Goal: Transaction & Acquisition: Obtain resource

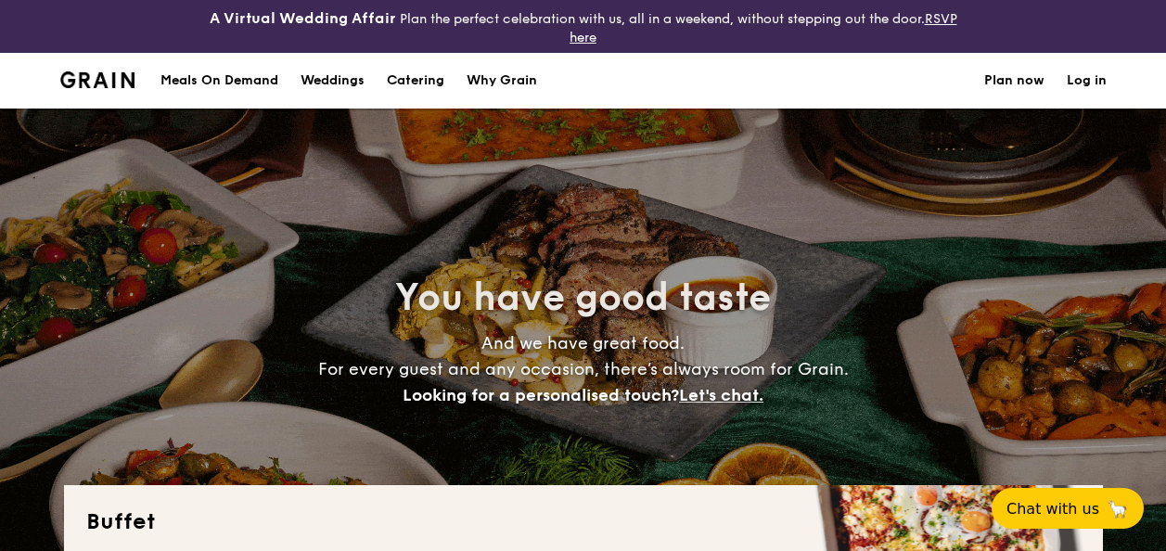
select select
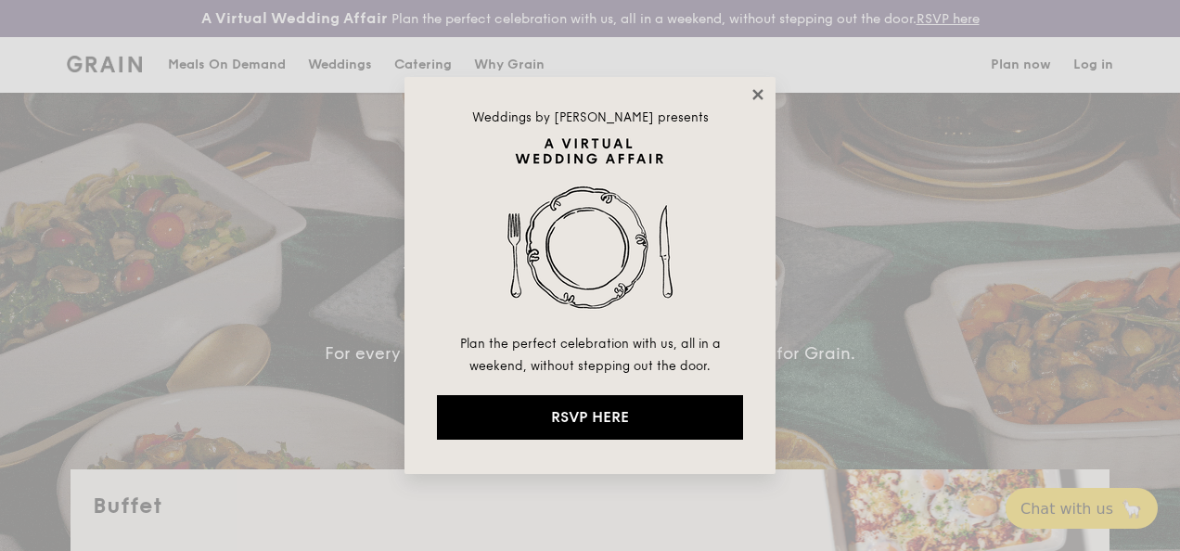
click at [764, 96] on icon at bounding box center [758, 94] width 17 height 17
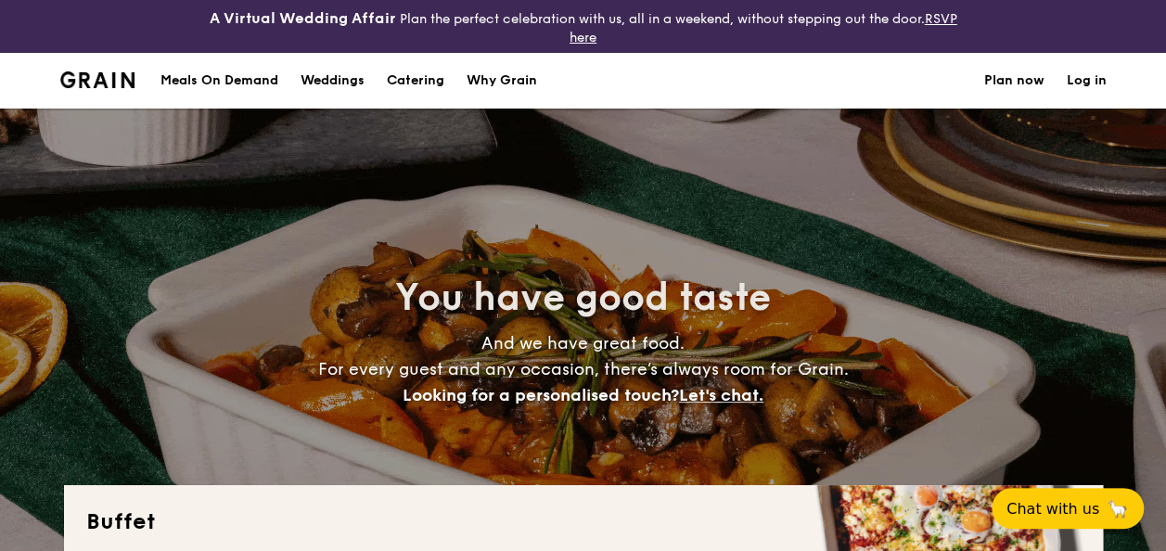
click at [237, 75] on div "Meals On Demand" at bounding box center [220, 81] width 118 height 56
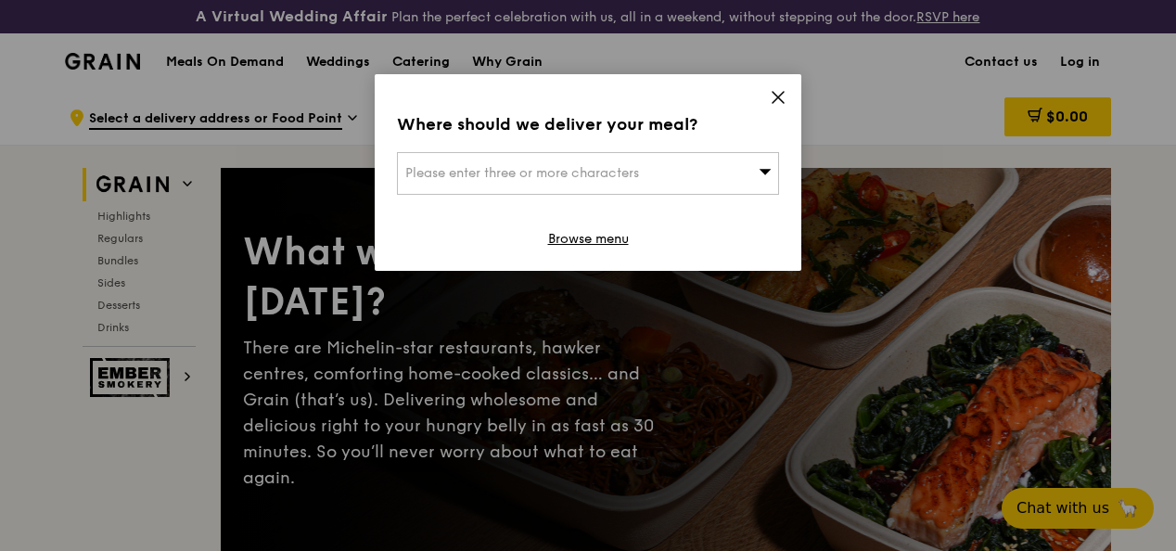
click at [777, 99] on icon at bounding box center [778, 97] width 17 height 17
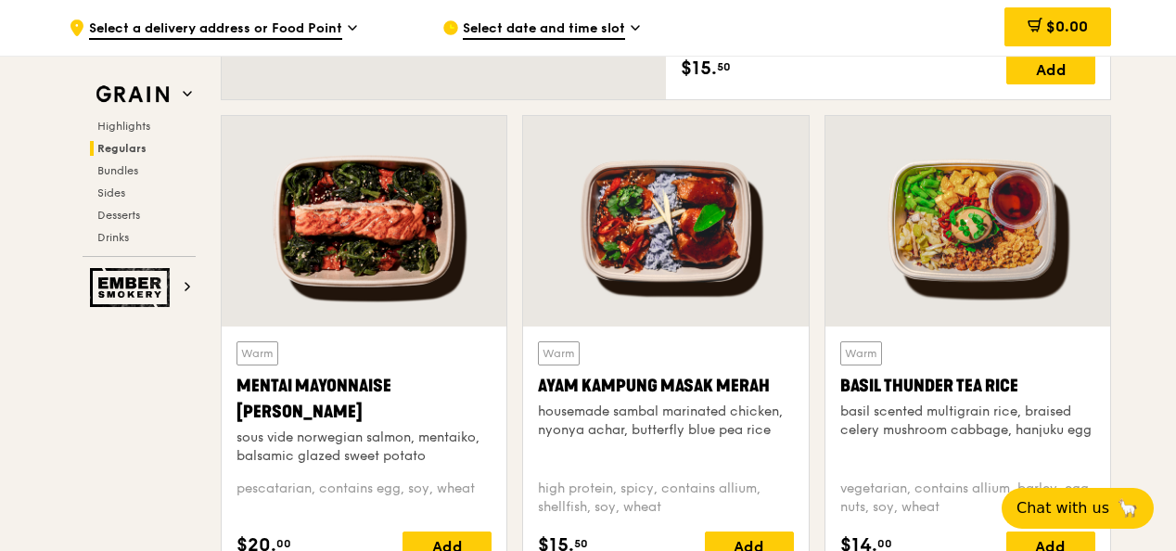
scroll to position [1670, 0]
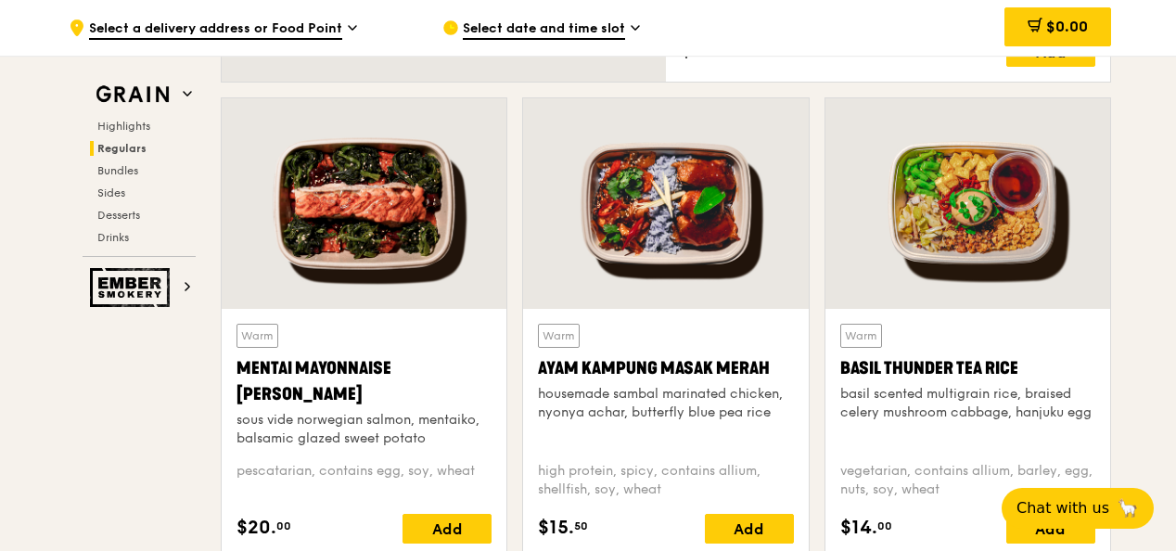
click at [551, 407] on div "housemade sambal marinated chicken, nyonya achar, butterfly blue pea rice" at bounding box center [665, 403] width 255 height 37
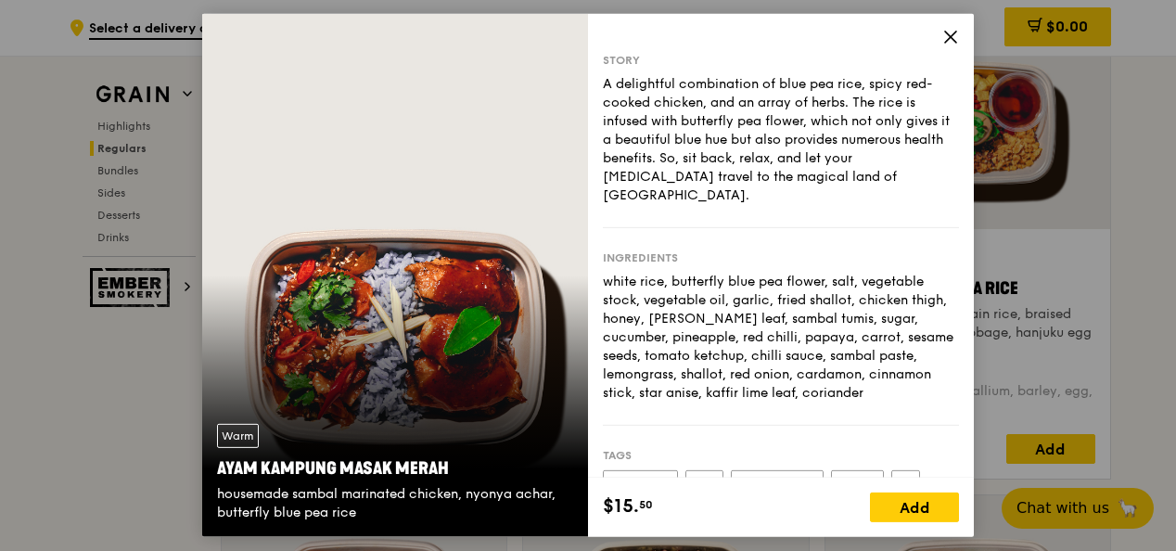
scroll to position [1856, 0]
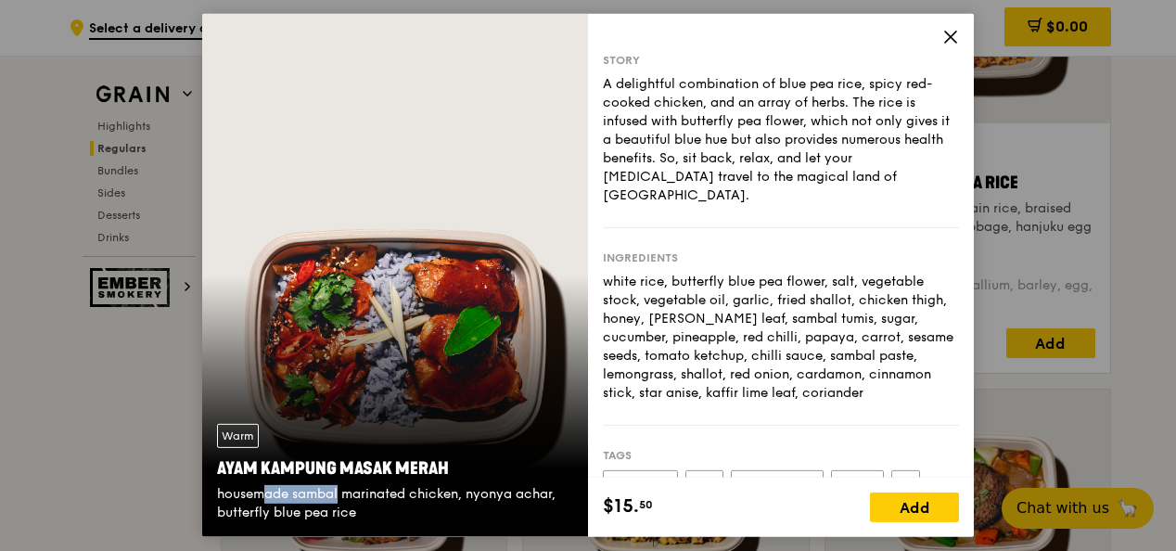
drag, startPoint x: 225, startPoint y: 496, endPoint x: 300, endPoint y: 494, distance: 74.2
click at [300, 494] on div "housemade sambal marinated chicken, nyonya achar, butterfly blue pea rice" at bounding box center [395, 503] width 356 height 37
drag, startPoint x: 300, startPoint y: 494, endPoint x: 363, endPoint y: 511, distance: 65.3
click at [363, 511] on div "housemade sambal marinated chicken, nyonya achar, butterfly blue pea rice" at bounding box center [395, 503] width 356 height 37
drag, startPoint x: 363, startPoint y: 511, endPoint x: 308, endPoint y: 504, distance: 55.2
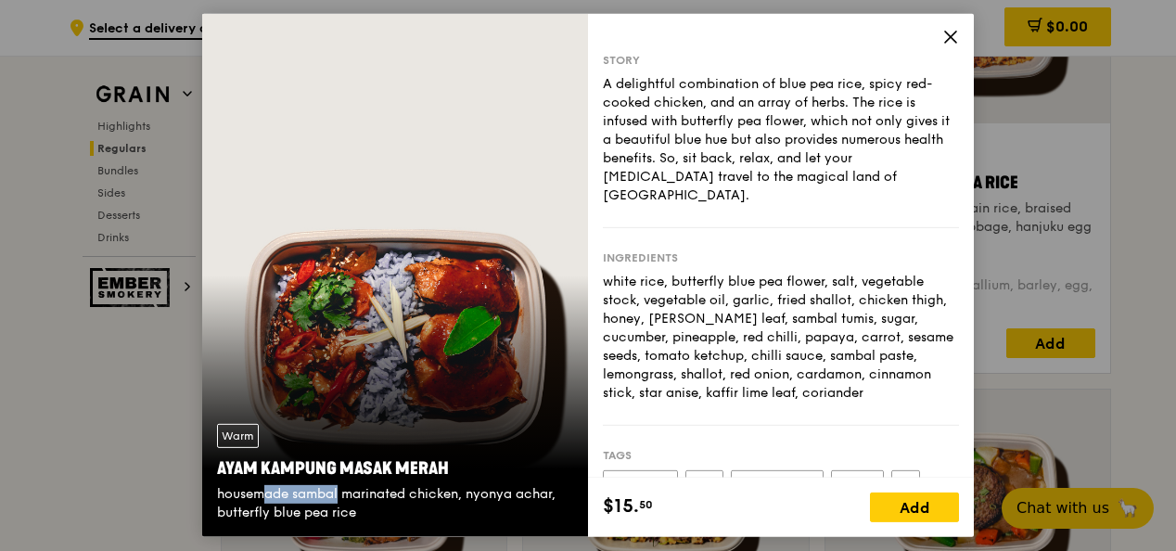
copy div "housemade sambal marinated chicken, nyonya achar, butterfly blue pea rice"
click at [956, 36] on icon at bounding box center [951, 37] width 17 height 17
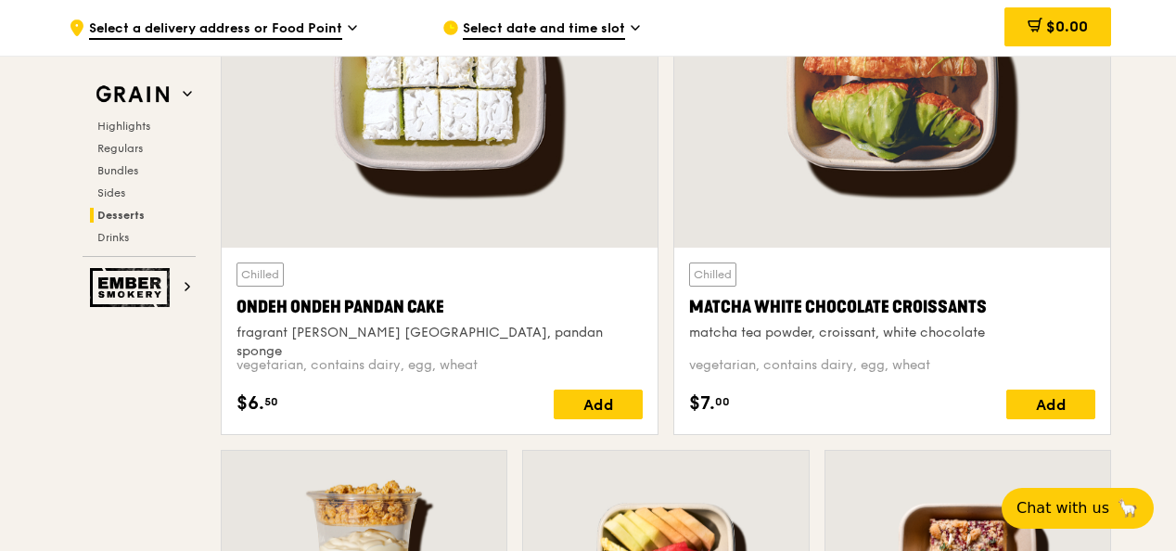
scroll to position [5567, 0]
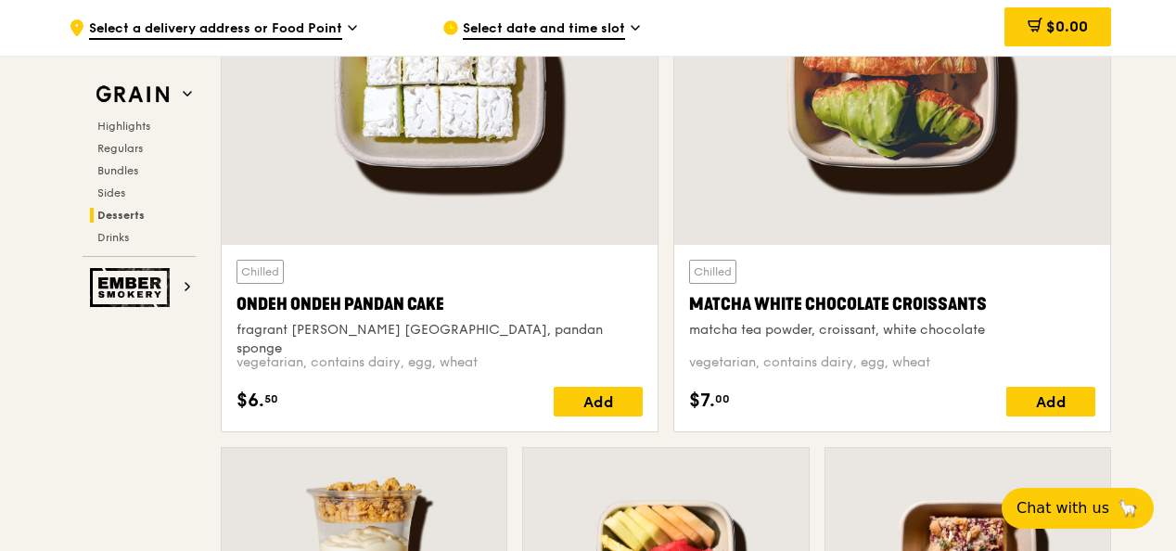
click at [240, 343] on div "fragrant gula melaka, pandan sponge" at bounding box center [440, 339] width 406 height 37
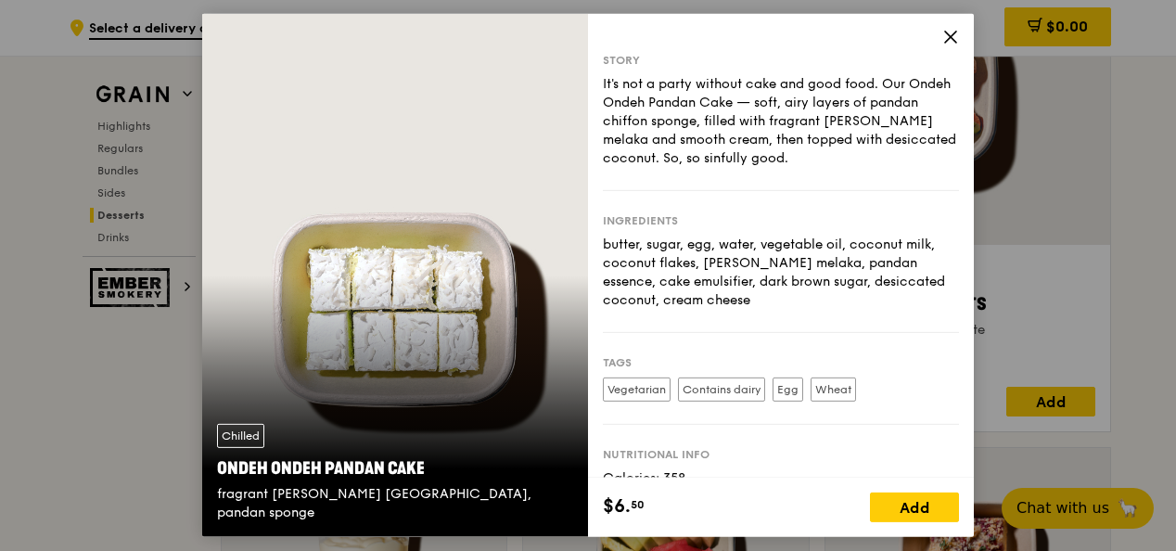
click at [217, 509] on div "fragrant gula melaka, pandan sponge" at bounding box center [395, 503] width 356 height 37
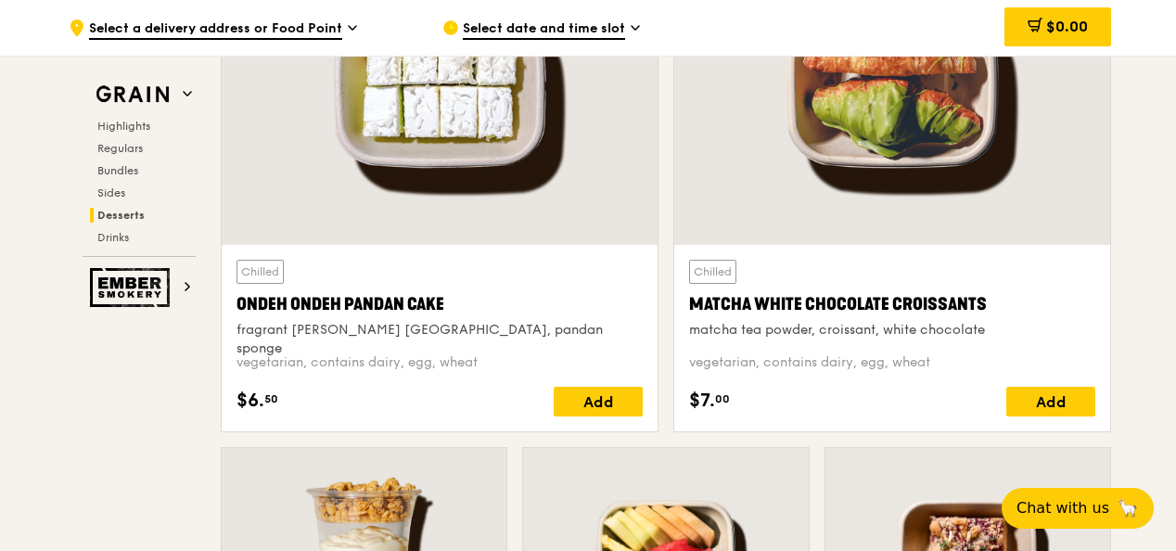
drag, startPoint x: 225, startPoint y: 514, endPoint x: 67, endPoint y: 470, distance: 163.6
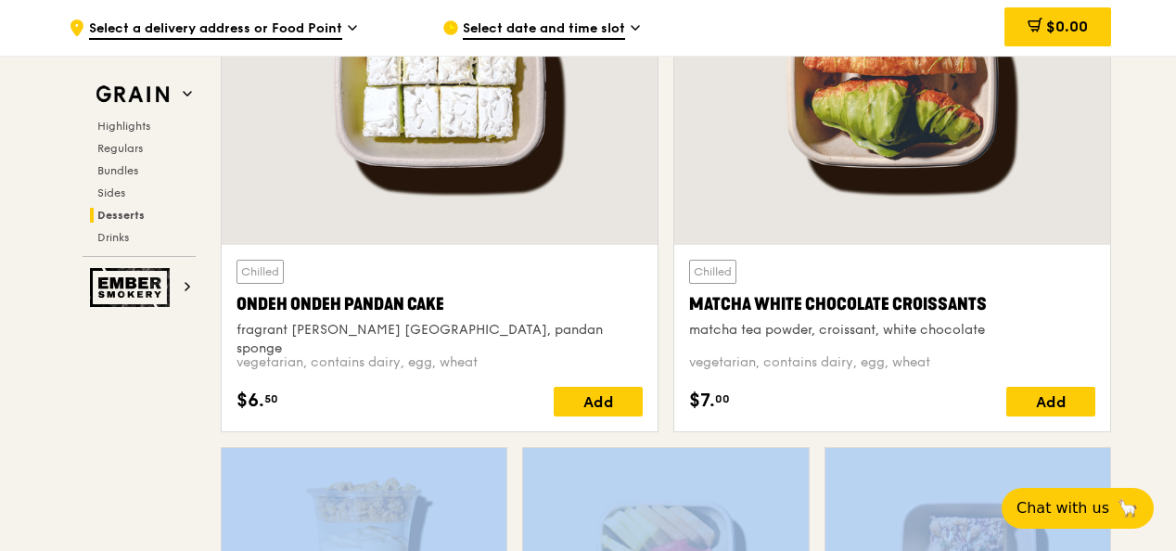
click at [346, 482] on div at bounding box center [364, 553] width 285 height 211
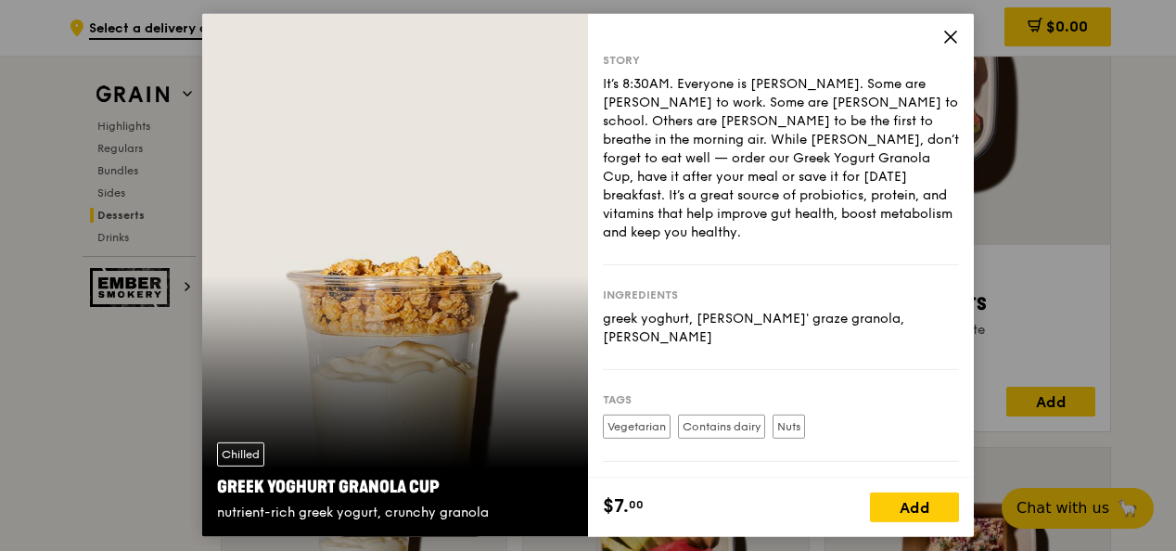
scroll to position [5752, 0]
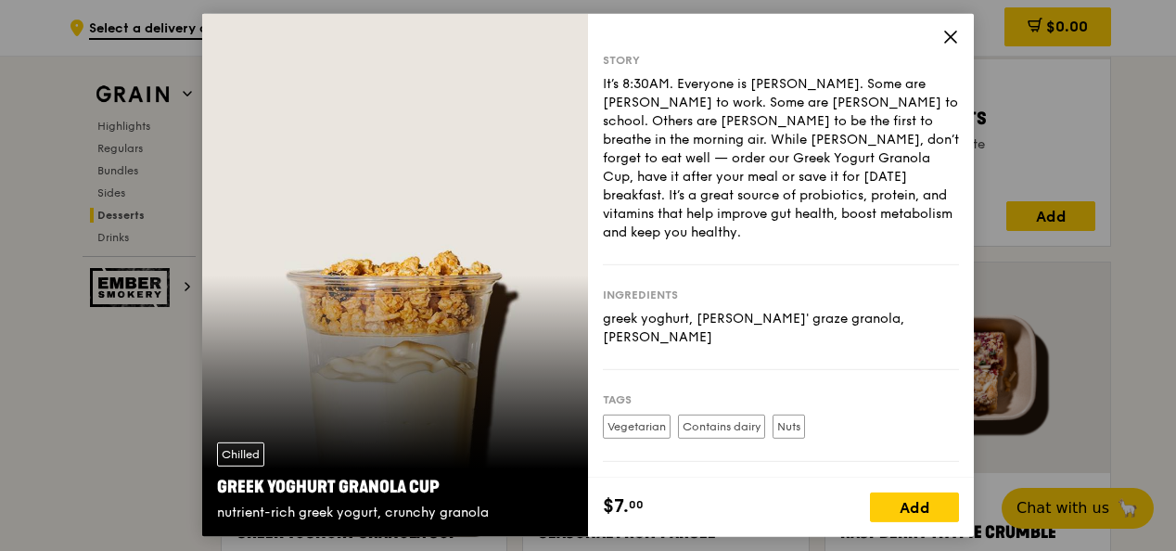
click at [945, 46] on span at bounding box center [951, 40] width 17 height 20
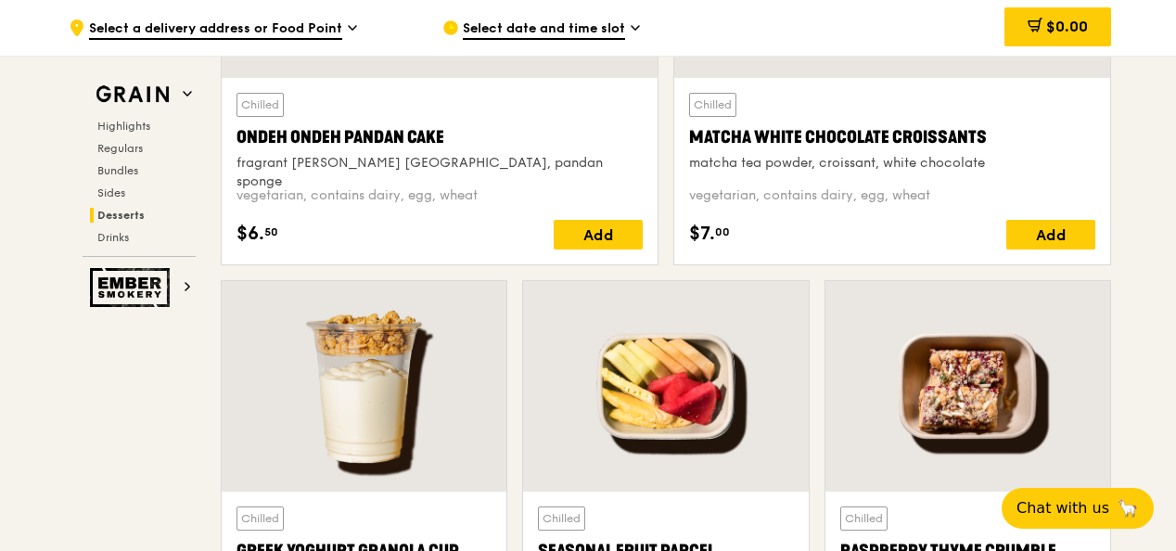
scroll to position [5567, 0]
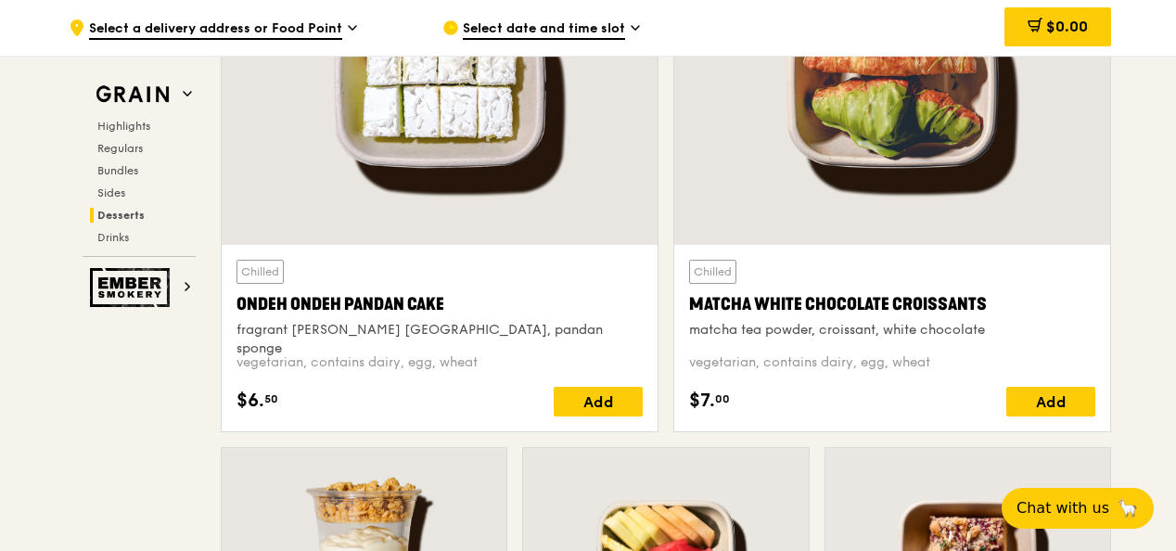
drag, startPoint x: 238, startPoint y: 342, endPoint x: 312, endPoint y: 392, distance: 89.5
click at [312, 392] on div "Chilled Ondeh Ondeh Pandan Cake fragrant gula melaka, pandan sponge vegetarian,…" at bounding box center [440, 338] width 406 height 157
click at [495, 184] on div at bounding box center [440, 84] width 436 height 322
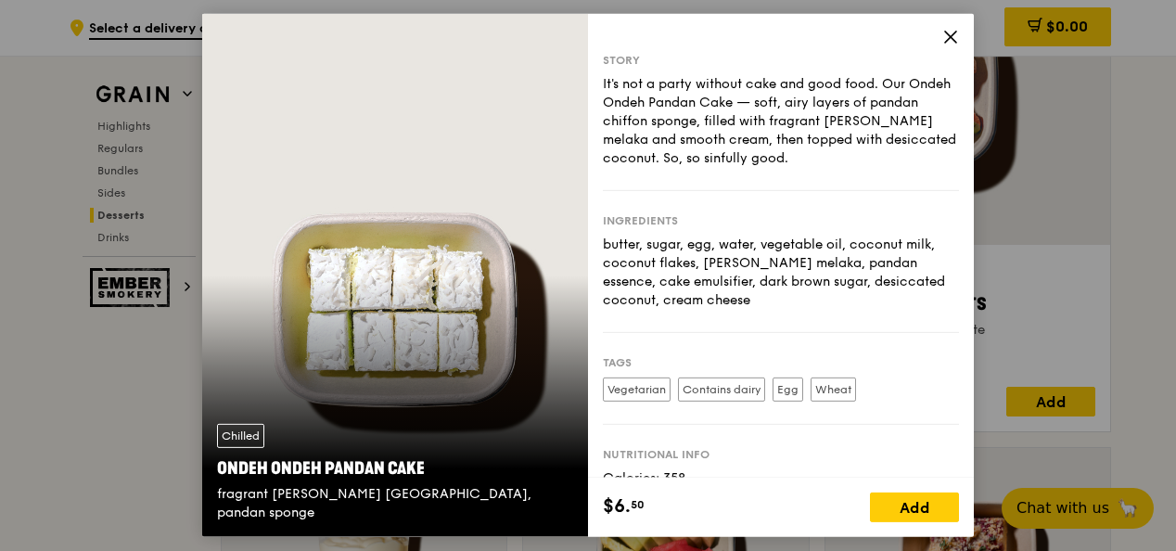
drag, startPoint x: 803, startPoint y: 107, endPoint x: 859, endPoint y: 150, distance: 70.7
click at [859, 150] on div "It's not a party without cake and good food. Our Ondeh Ondeh Pandan Cake — soft…" at bounding box center [781, 121] width 356 height 93
drag, startPoint x: 859, startPoint y: 150, endPoint x: 812, endPoint y: 135, distance: 49.6
copy div "soft, airy layers of pandan chiffon sponge, filled with fragrant gula melaka an…"
click at [958, 36] on icon at bounding box center [951, 37] width 17 height 17
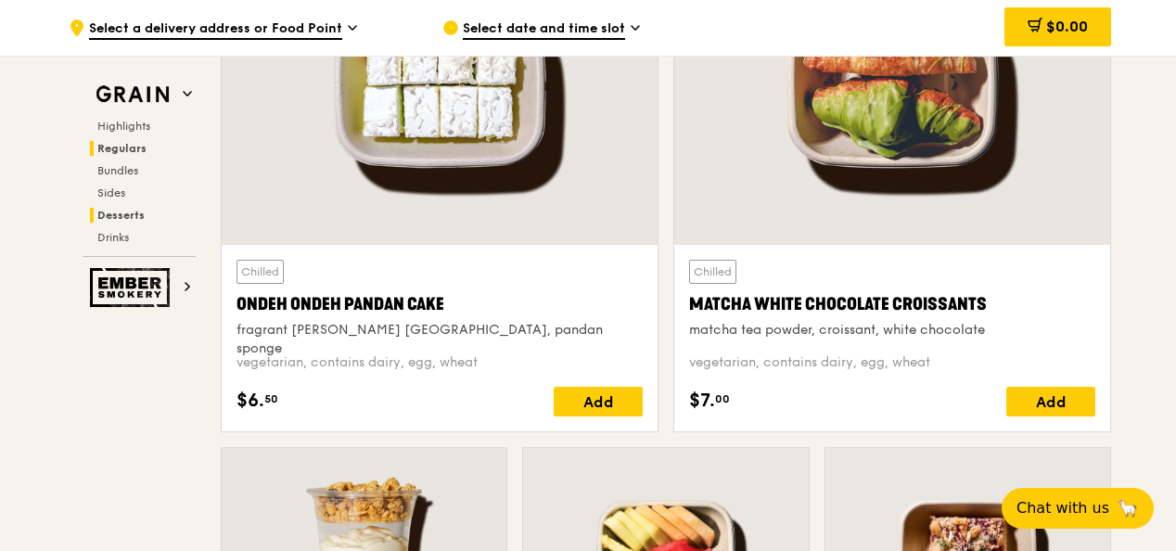
click at [116, 147] on span "Regulars" at bounding box center [121, 148] width 49 height 13
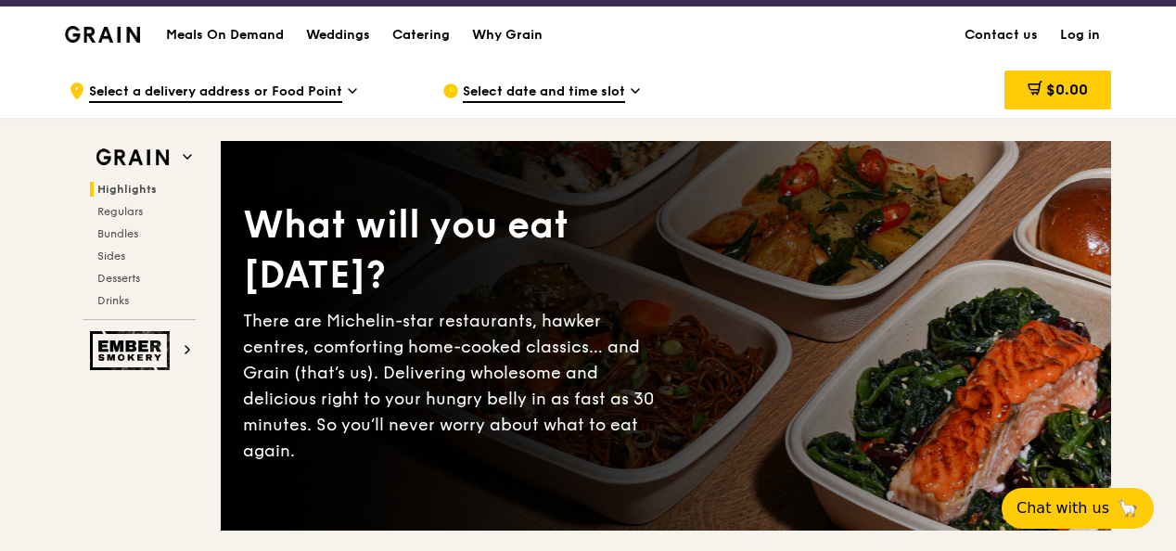
scroll to position [0, 0]
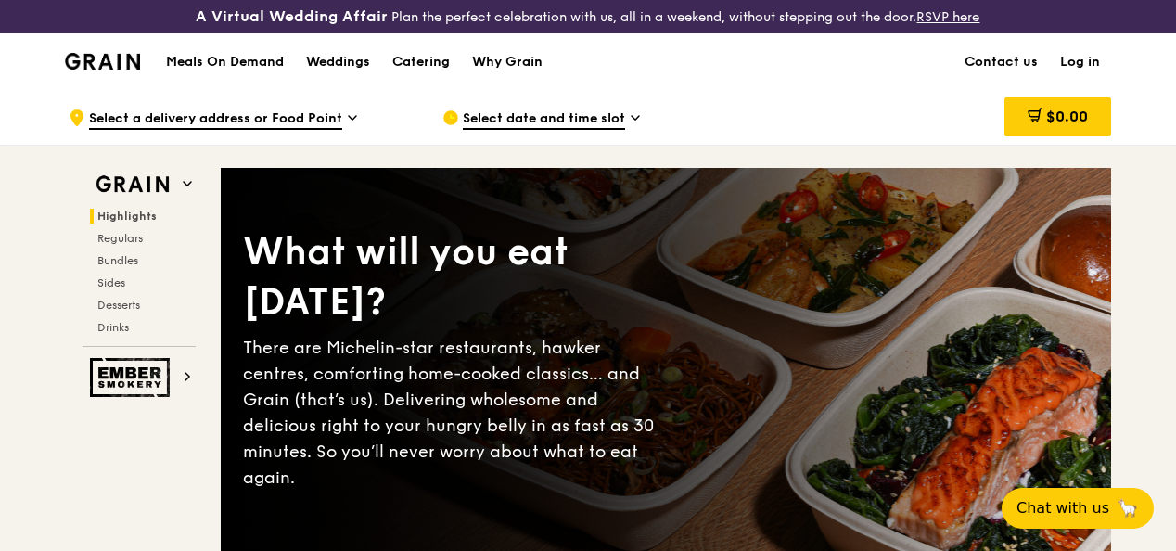
click at [83, 70] on img at bounding box center [102, 61] width 75 height 17
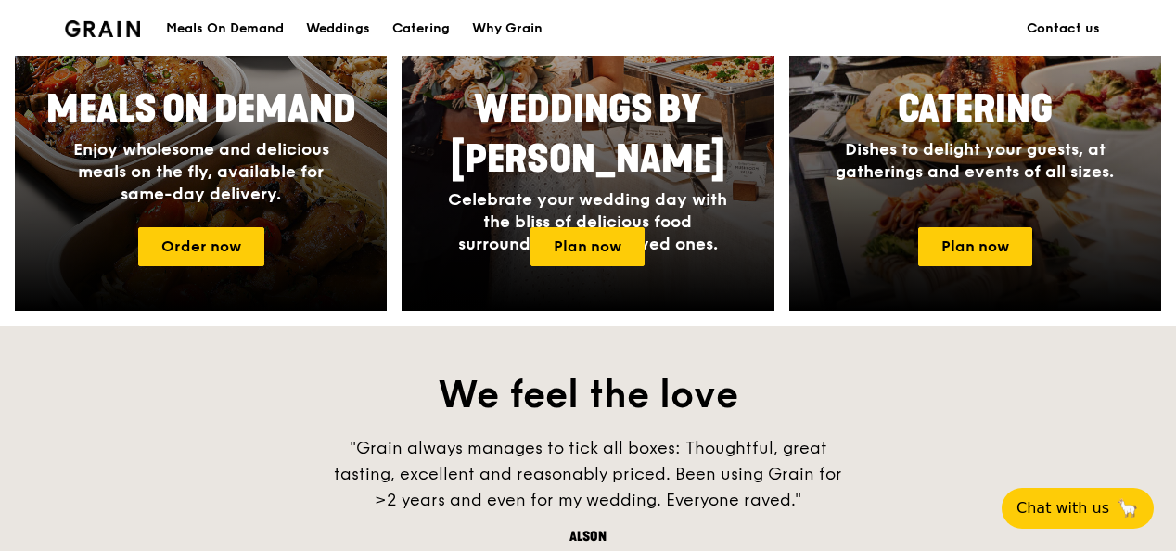
scroll to position [742, 0]
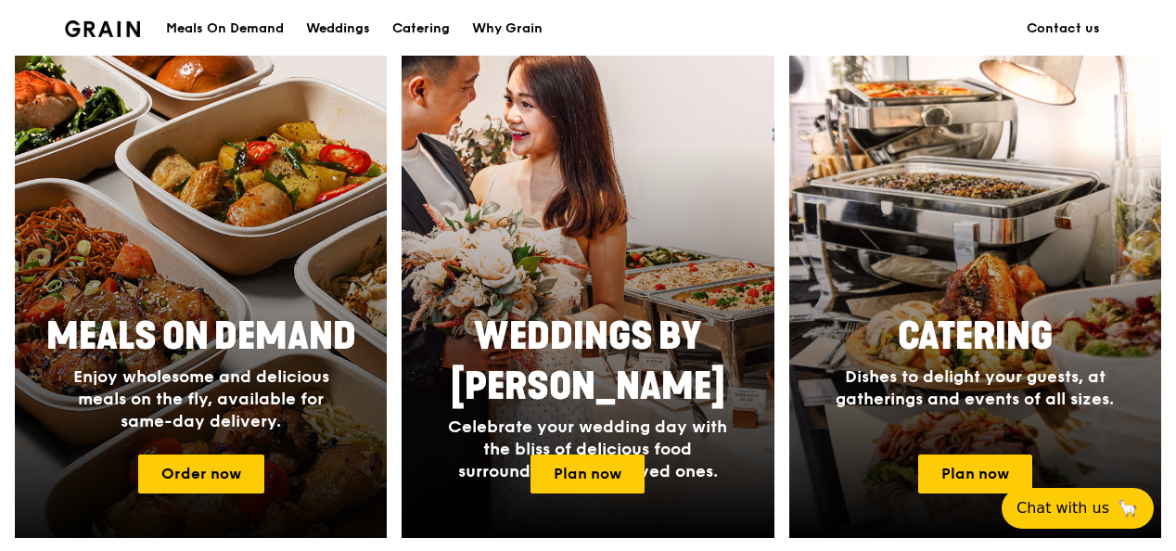
click at [203, 297] on div at bounding box center [200, 293] width 409 height 539
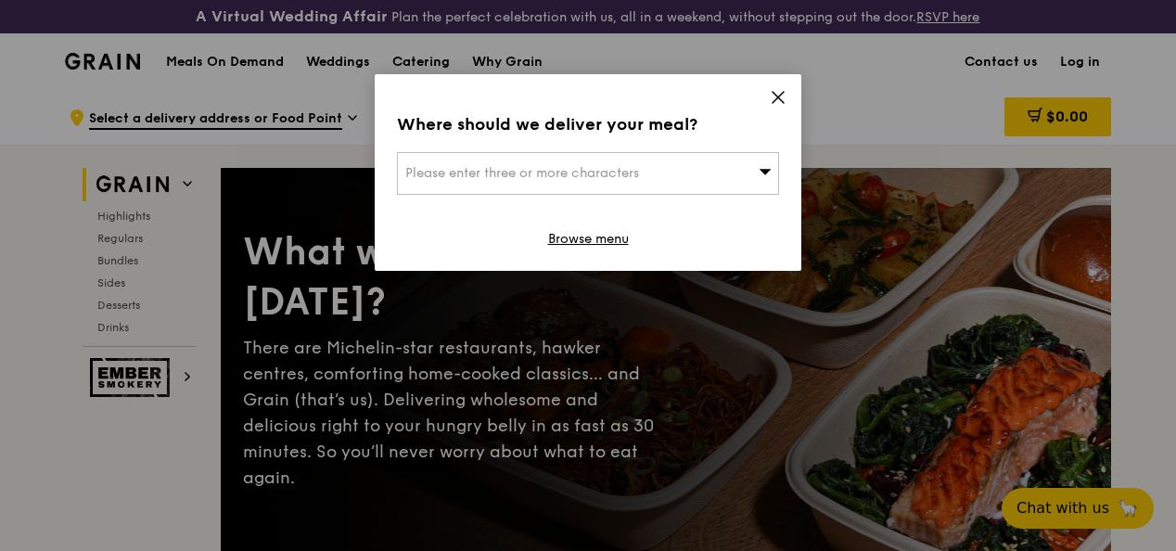
click at [774, 98] on icon at bounding box center [778, 97] width 17 height 17
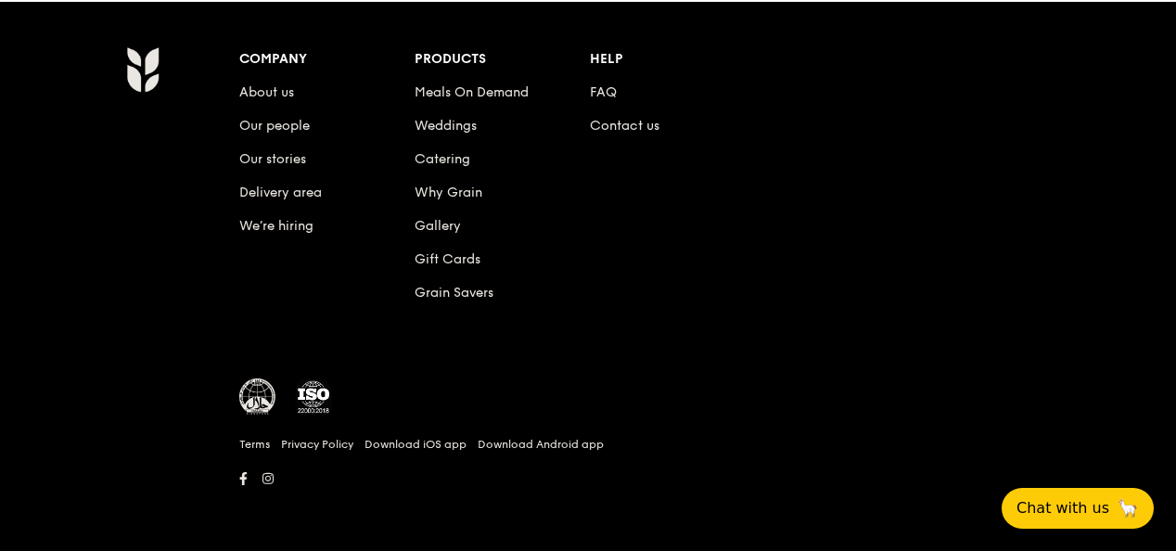
scroll to position [8012, 0]
click at [456, 156] on link "Catering" at bounding box center [443, 159] width 56 height 16
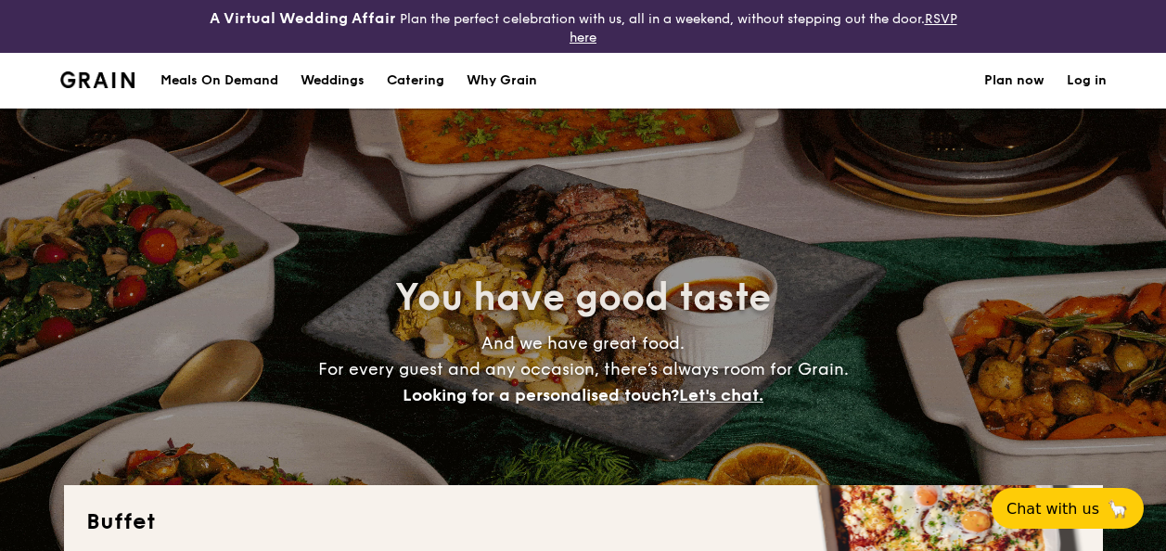
select select
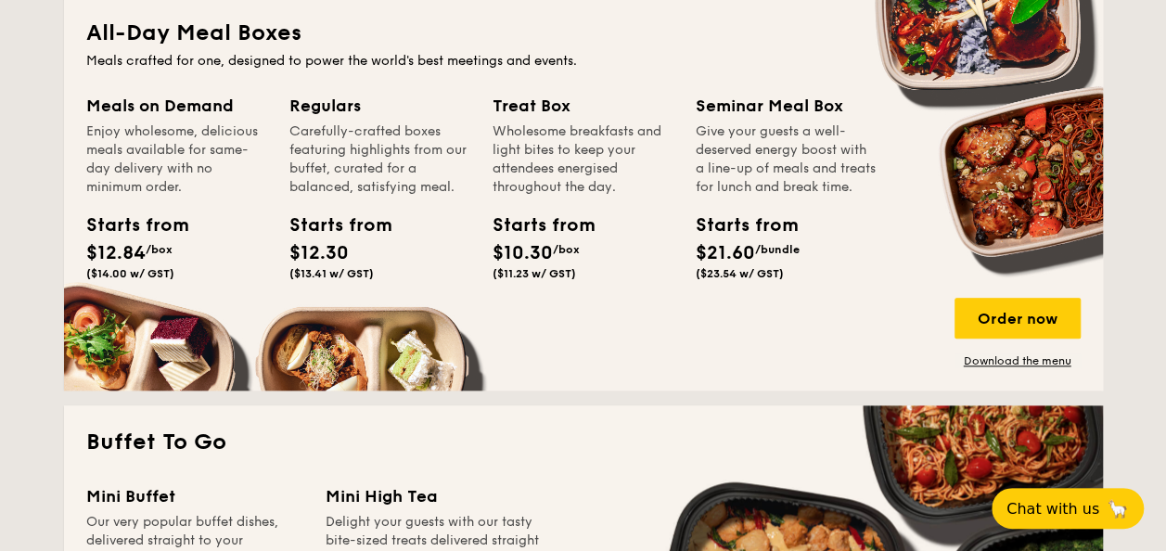
scroll to position [928, 0]
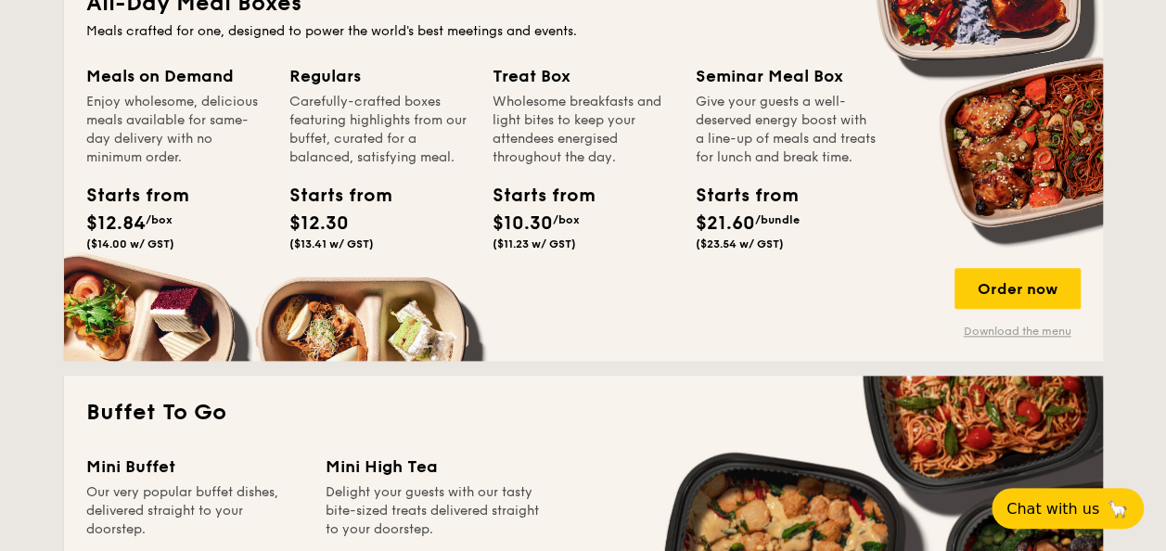
click at [996, 334] on link "Download the menu" at bounding box center [1018, 331] width 126 height 15
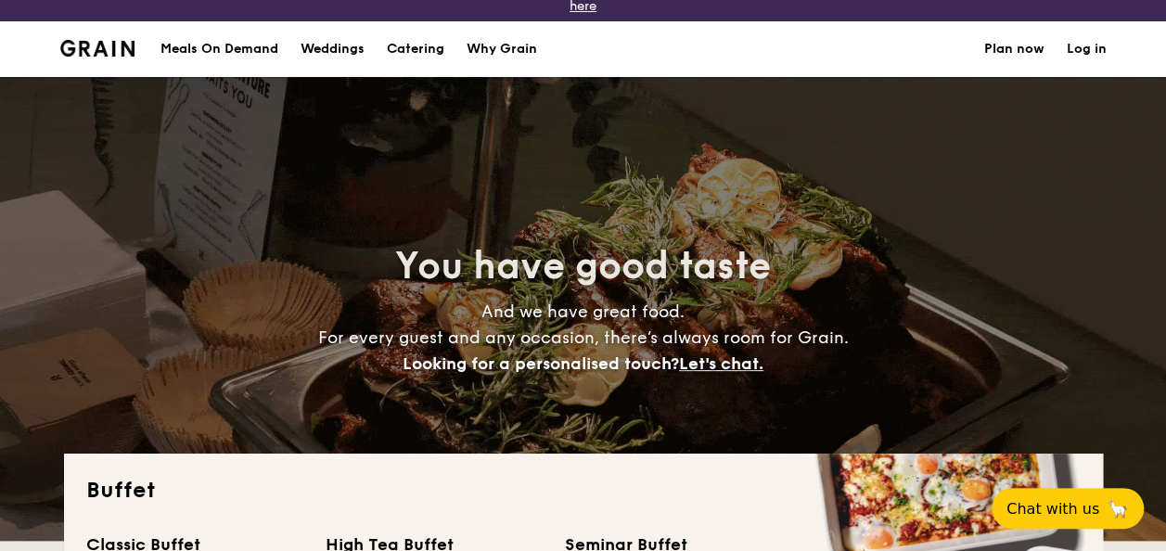
scroll to position [0, 0]
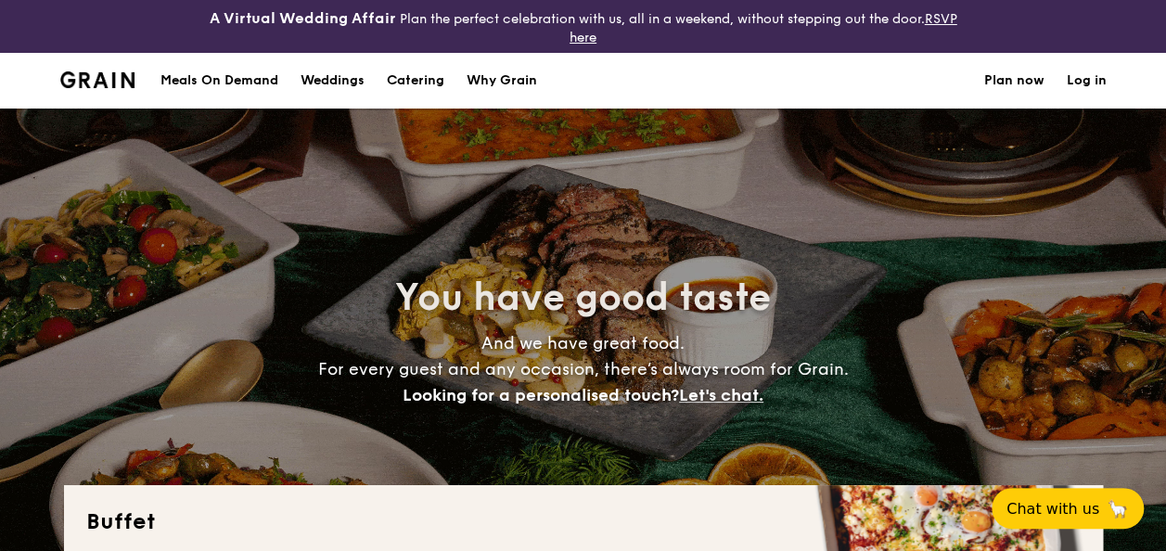
click at [76, 83] on img at bounding box center [97, 79] width 75 height 17
